Goal: Task Accomplishment & Management: Complete application form

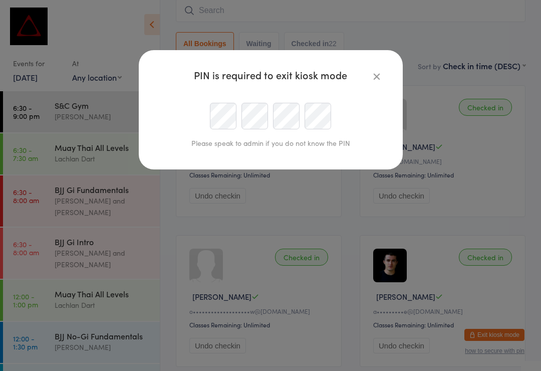
scroll to position [394, 0]
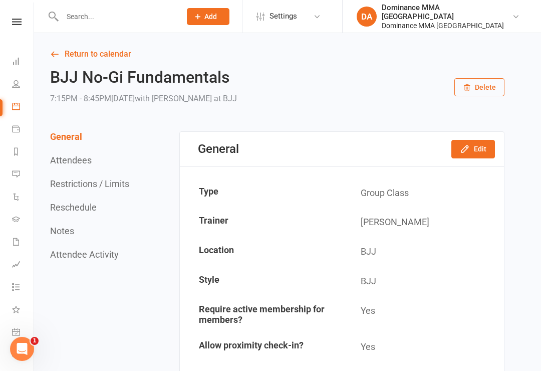
click at [87, 17] on input "text" at bounding box center [116, 17] width 115 height 14
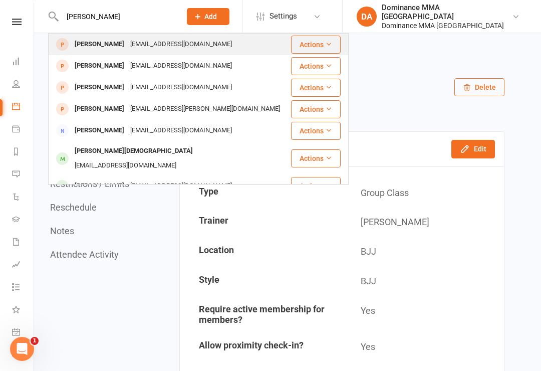
type input "Jordan wait"
click at [100, 40] on div "Jordan Waites" at bounding box center [100, 44] width 56 height 15
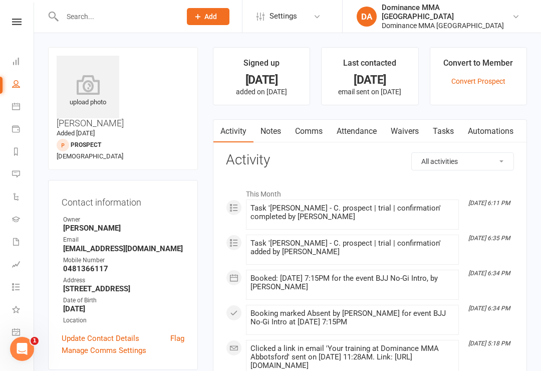
click at [410, 131] on link "Waivers" at bounding box center [405, 131] width 42 height 23
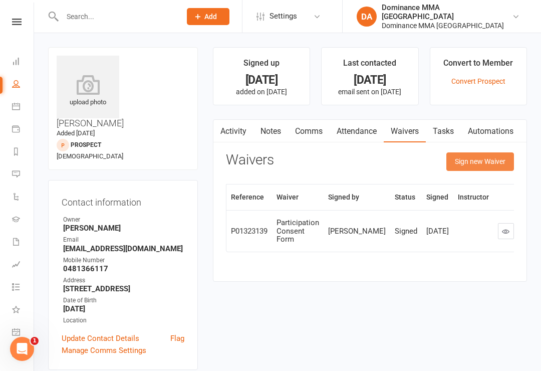
click at [491, 157] on button "Sign new Waiver" at bounding box center [480, 161] width 68 height 18
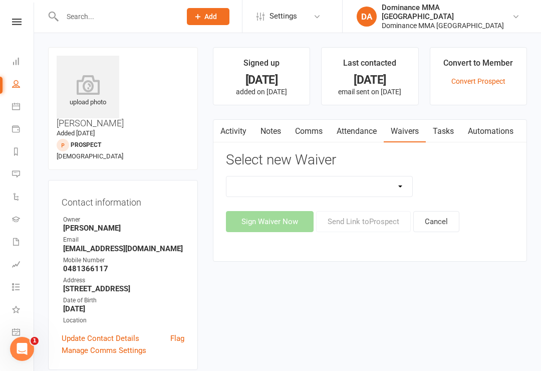
click at [397, 191] on select "Member | Cancellation | Adults Member | Injury Report Form (FOH staff use only)…" at bounding box center [319, 186] width 186 height 20
select select "603"
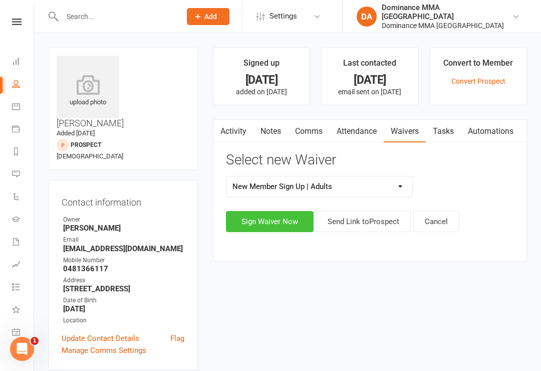
click at [254, 228] on button "Sign Waiver Now" at bounding box center [270, 221] width 88 height 21
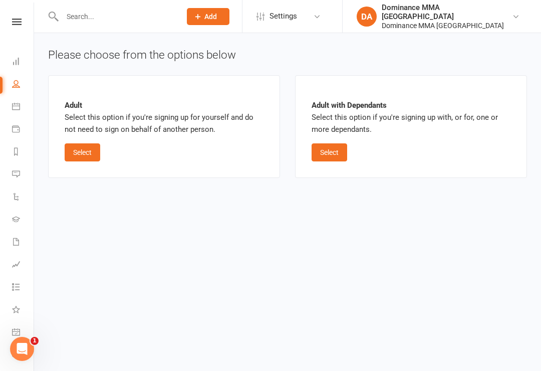
click at [88, 140] on div "Adult Select this option if you're signing up for yourself and do not need to s…" at bounding box center [164, 127] width 199 height 70
click at [80, 155] on button "Select" at bounding box center [83, 152] width 36 height 18
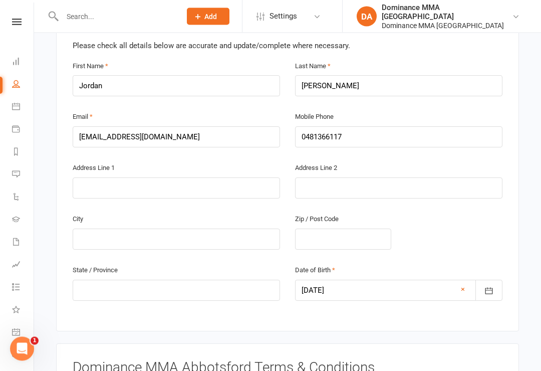
scroll to position [218, 0]
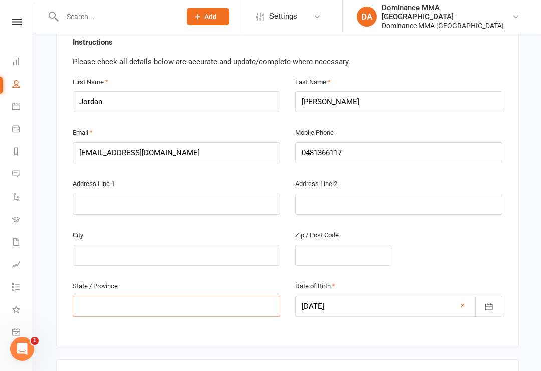
click at [178, 298] on input "text" at bounding box center [176, 305] width 207 height 21
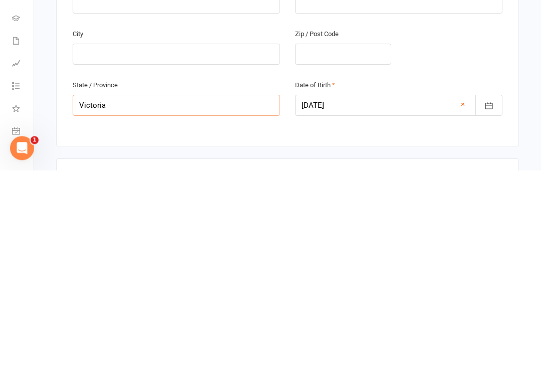
type input "Victoria"
click at [362, 244] on input "text" at bounding box center [343, 254] width 96 height 21
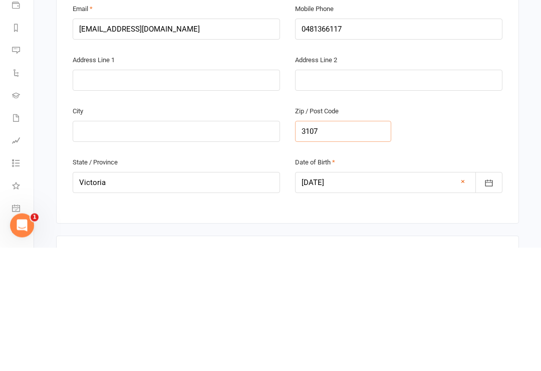
type input "3107"
click at [218, 244] on input "text" at bounding box center [176, 254] width 207 height 21
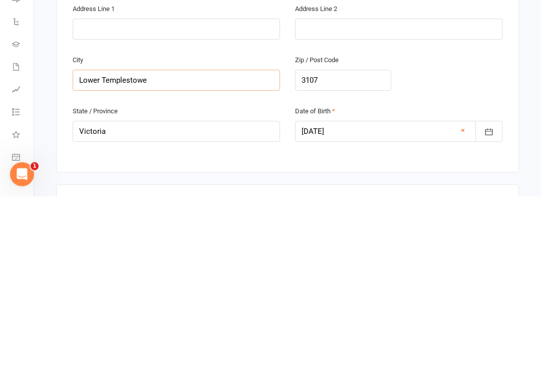
type input "Lower Templestowe"
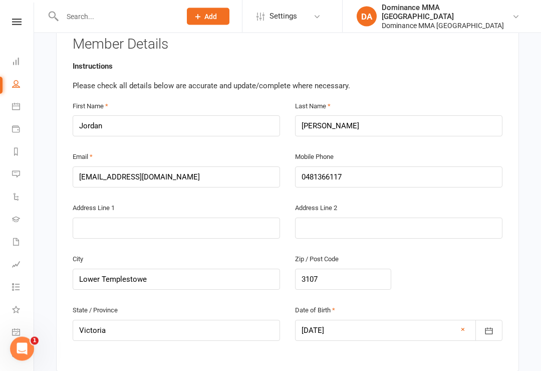
scroll to position [194, 0]
click at [194, 217] on input "text" at bounding box center [176, 227] width 207 height 21
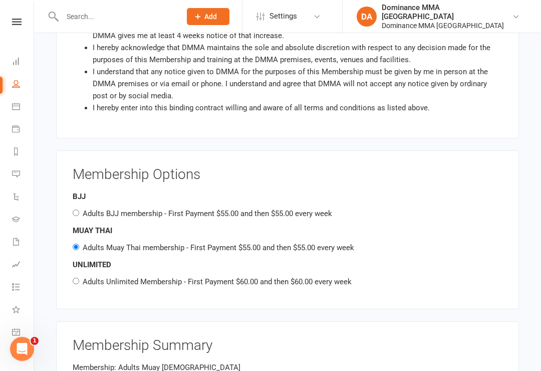
scroll to position [215, 0]
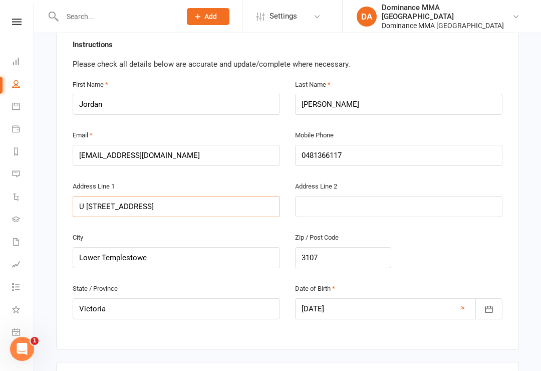
type input "U 18/4 Gambier Avenue"
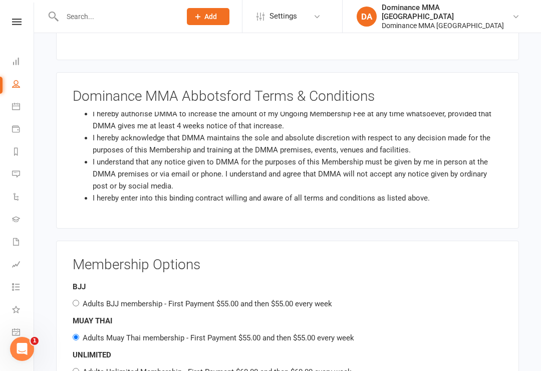
scroll to position [515, 0]
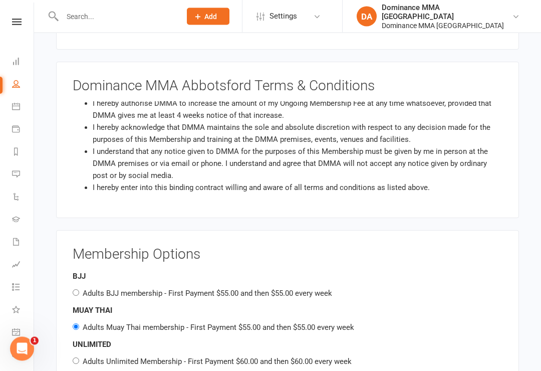
click at [78, 289] on input "Adults BJJ membership - First Payment $55.00 and then $55.00 every week" at bounding box center [76, 292] width 7 height 7
radio input "true"
radio input "false"
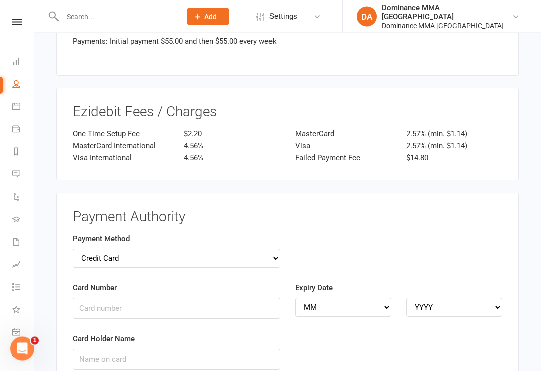
scroll to position [957, 0]
click at [275, 248] on select "Credit Card Bank Account" at bounding box center [176, 257] width 207 height 19
click at [276, 248] on select "Credit Card Bank Account" at bounding box center [176, 257] width 207 height 19
click at [272, 248] on select "Credit Card Bank Account" at bounding box center [176, 257] width 207 height 19
click at [184, 302] on div "Card Number" at bounding box center [176, 306] width 222 height 51
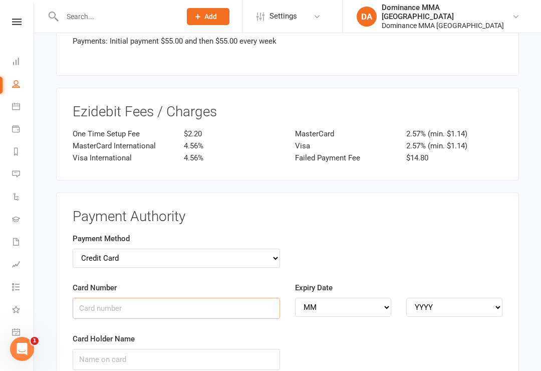
click at [241, 297] on input "Card Number" at bounding box center [176, 307] width 207 height 21
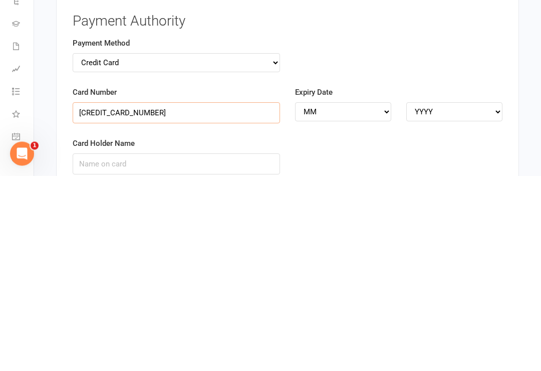
type input "5217295384945154"
click at [225, 348] on input "Card Holder Name" at bounding box center [176, 358] width 207 height 21
type input "Jordan Waites"
click at [350, 297] on select "MM 01 02 03 04 05 06 07 08 09 10 11 12" at bounding box center [343, 306] width 96 height 19
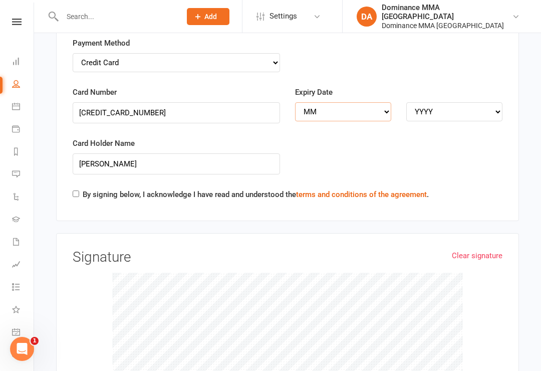
select select "06"
click at [473, 102] on select "YYYY 2025 2026 2027 2028 2029 2030 2031 2032 2033 2034" at bounding box center [454, 111] width 96 height 19
select select "2026"
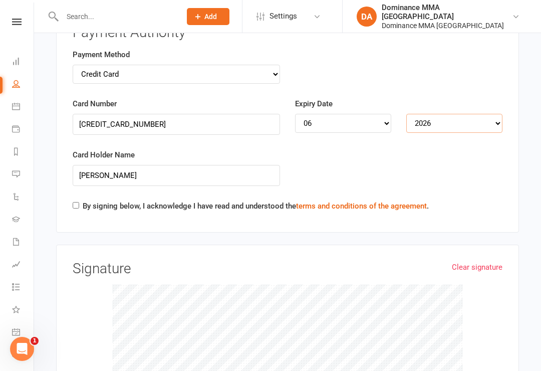
scroll to position [1145, 0]
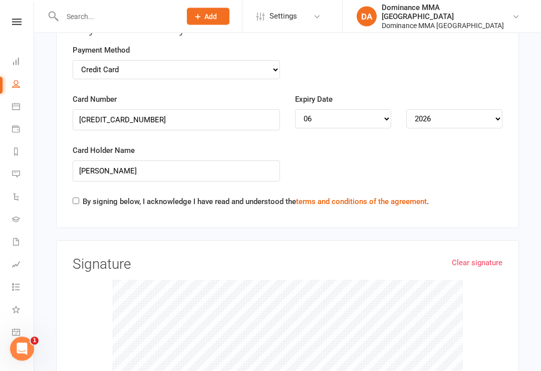
click at [74, 196] on div "By signing below, I acknowledge I have read and understood the terms and condit…" at bounding box center [251, 204] width 356 height 16
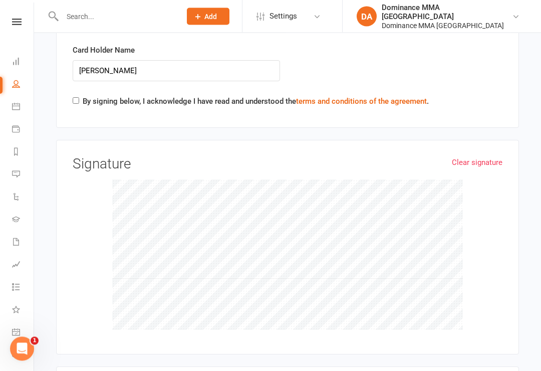
scroll to position [1254, 0]
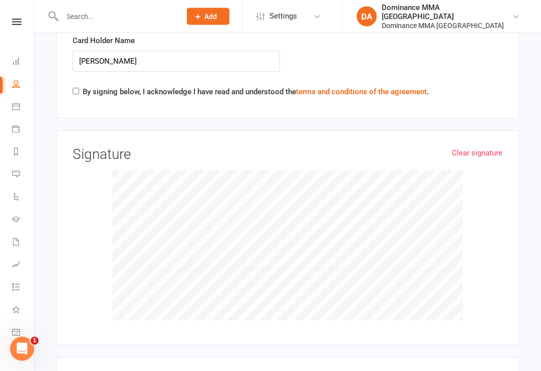
click at [74, 88] on input "By signing below, I acknowledge I have read and understood the terms and condit…" at bounding box center [76, 91] width 7 height 7
checkbox input "true"
click at [478, 147] on link "Clear signature" at bounding box center [477, 153] width 51 height 12
click at [476, 147] on link "Clear signature" at bounding box center [477, 153] width 51 height 12
click at [479, 147] on link "Clear signature" at bounding box center [477, 153] width 51 height 12
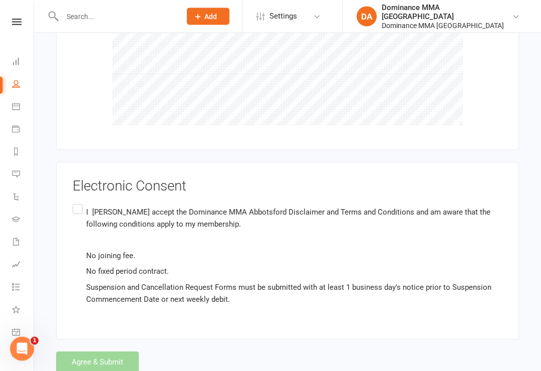
scroll to position [1452, 0]
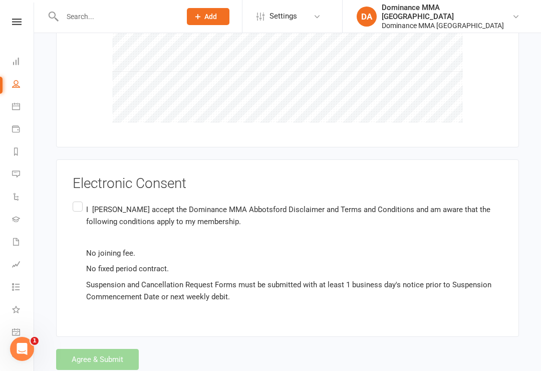
click at [67, 183] on div "Electronic Consent I Jordan Waites accept the Dominance MMA Abbotsford Disclaim…" at bounding box center [287, 247] width 463 height 177
click at [78, 199] on label "I Jordan Waites accept the Dominance MMA Abbotsford Disclaimer and Terms and Co…" at bounding box center [288, 252] width 430 height 107
click at [78, 199] on input "I Jordan Waites accept the Dominance MMA Abbotsford Disclaimer and Terms and Co…" at bounding box center [76, 199] width 7 height 0
click at [121, 348] on button "Agree & Submit" at bounding box center [97, 358] width 83 height 21
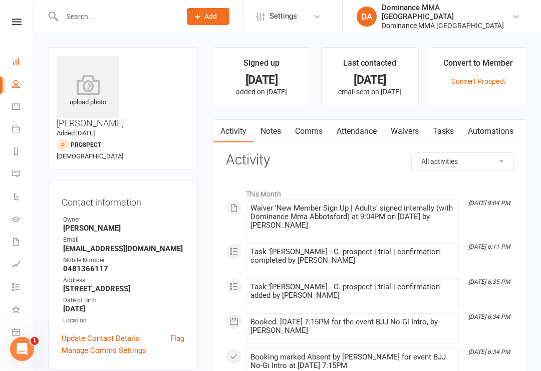
click at [26, 53] on link "Dashboard" at bounding box center [23, 62] width 23 height 23
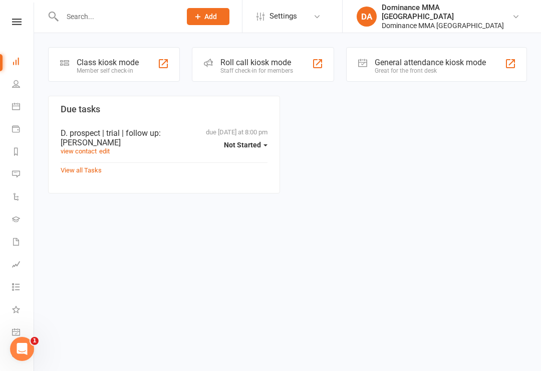
click at [105, 58] on div "Class kiosk mode" at bounding box center [108, 63] width 62 height 10
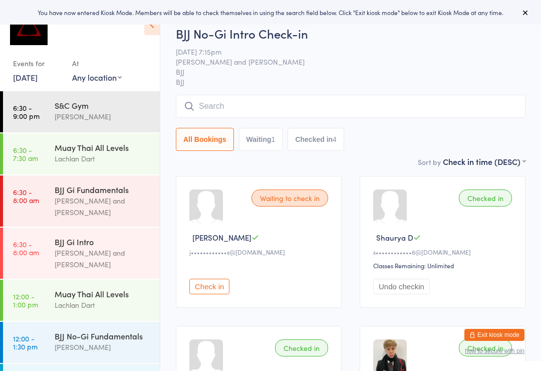
click at [211, 288] on button "Check in" at bounding box center [209, 286] width 40 height 16
